Goal: Information Seeking & Learning: Learn about a topic

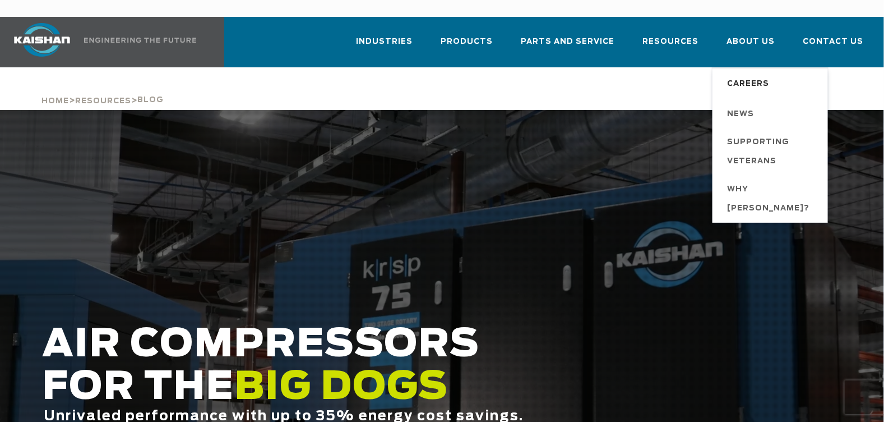
click at [750, 75] on span "Careers" at bounding box center [748, 84] width 42 height 19
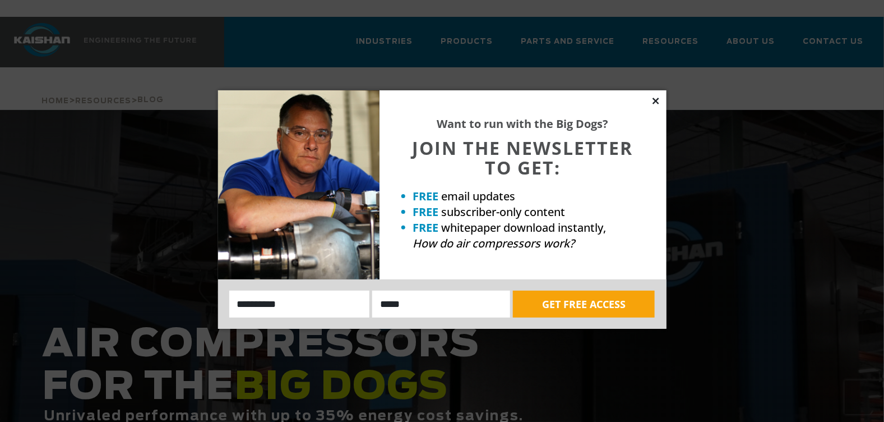
click at [655, 98] on icon at bounding box center [656, 101] width 10 height 10
